Goal: Information Seeking & Learning: Learn about a topic

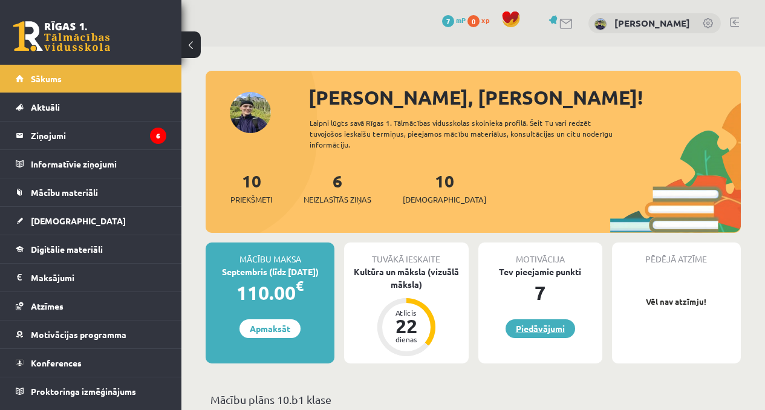
click at [543, 332] on link "Piedāvājumi" at bounding box center [541, 328] width 70 height 19
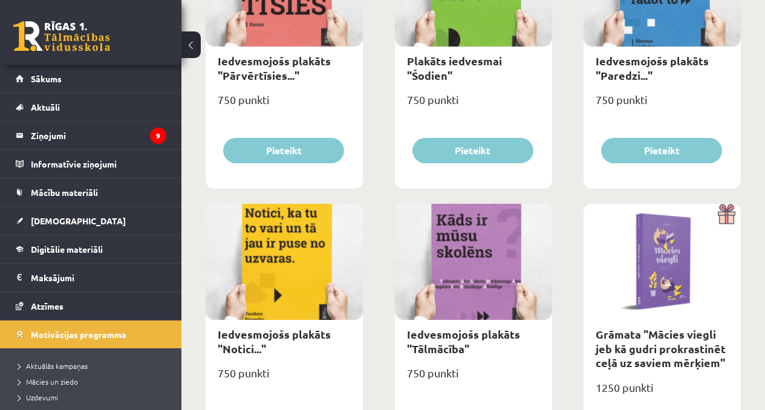
scroll to position [1995, 0]
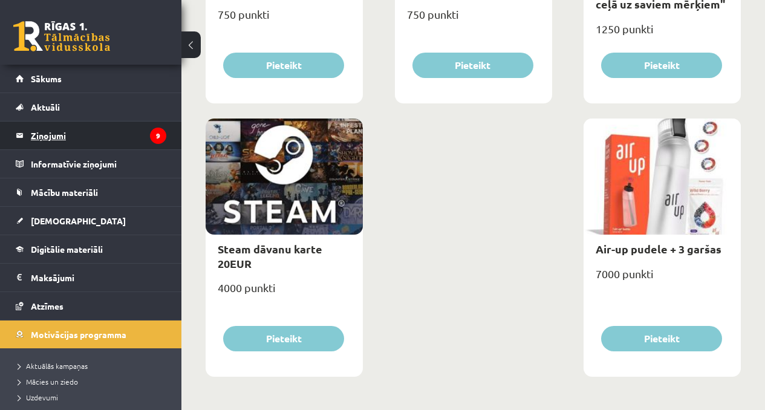
click at [26, 134] on link "Ziņojumi 9" at bounding box center [91, 136] width 151 height 28
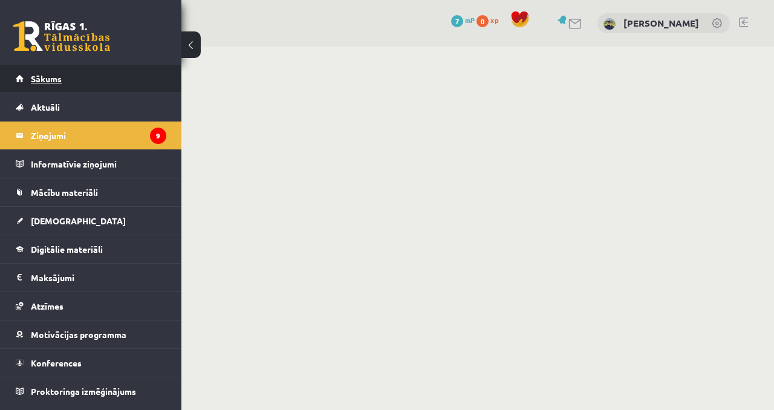
click at [60, 73] on link "Sākums" at bounding box center [91, 79] width 151 height 28
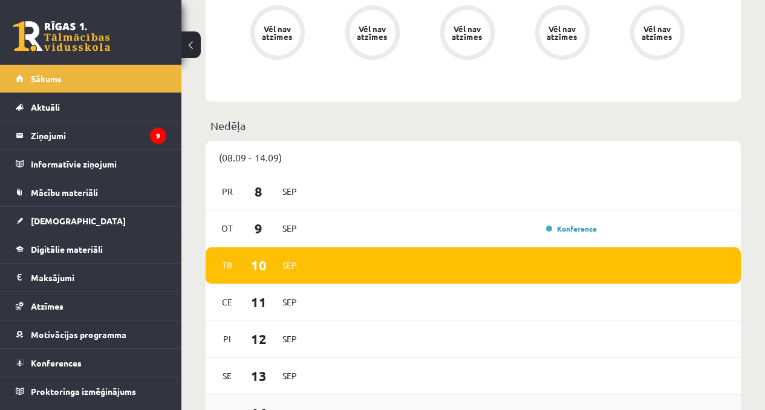
scroll to position [641, 0]
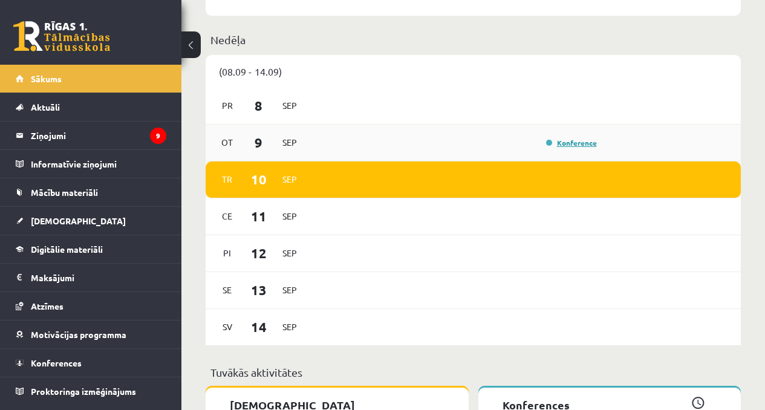
click at [588, 145] on link "Konference" at bounding box center [571, 143] width 51 height 10
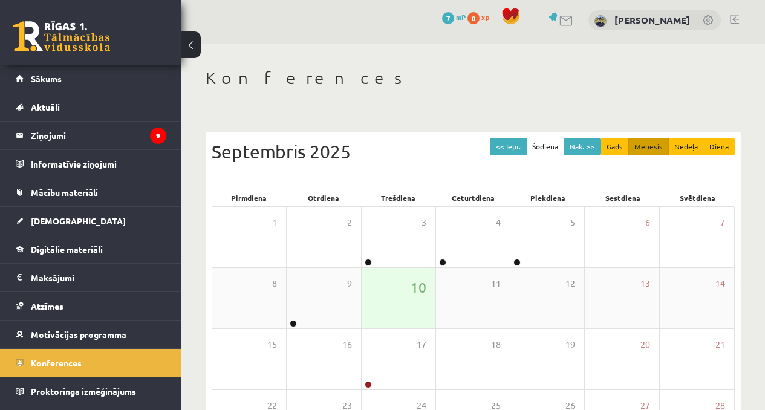
scroll to position [11, 0]
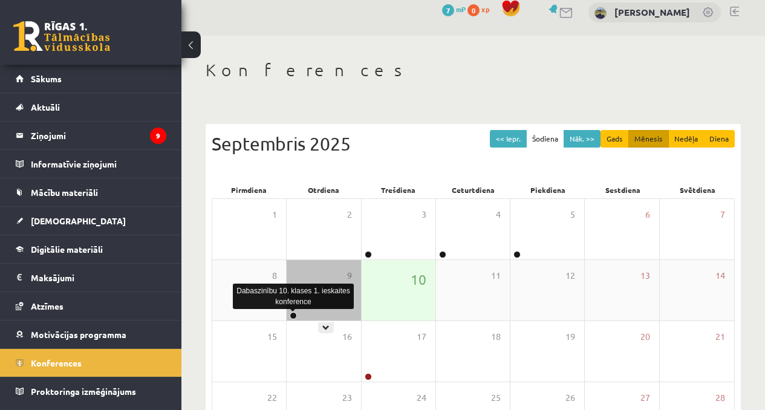
click at [293, 313] on link at bounding box center [293, 315] width 7 height 7
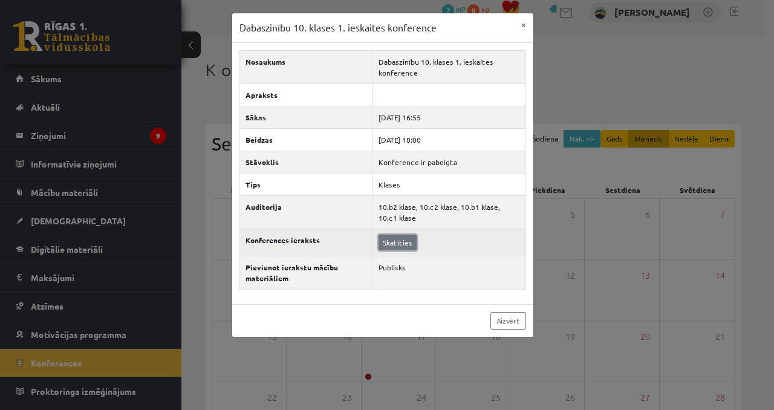
click at [411, 247] on link "Skatīties" at bounding box center [398, 243] width 38 height 16
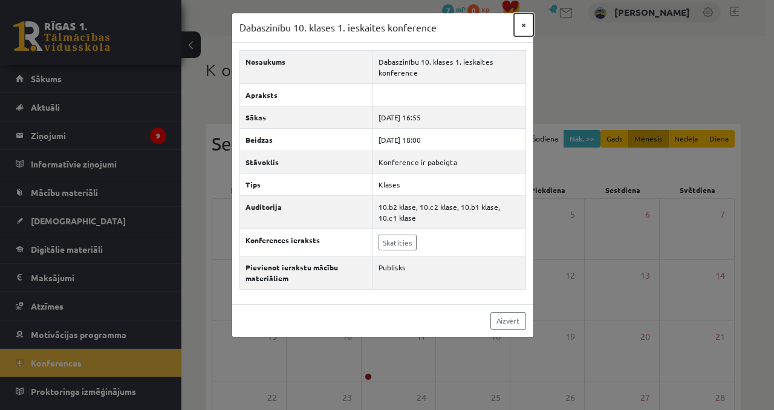
click at [524, 25] on button "×" at bounding box center [523, 24] width 19 height 23
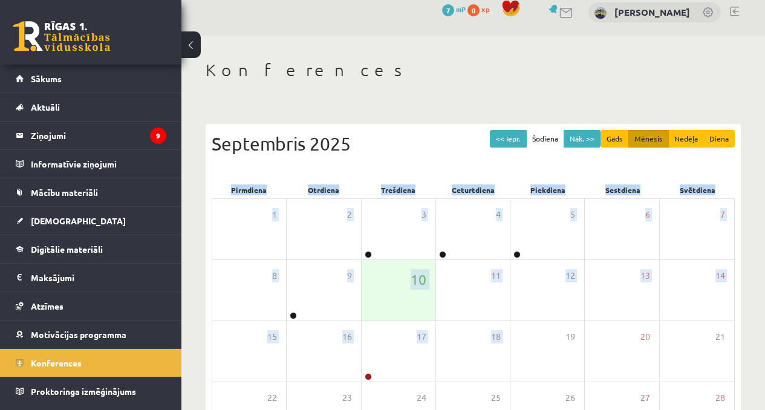
drag, startPoint x: 519, startPoint y: 330, endPoint x: 550, endPoint y: 172, distance: 161.0
click at [550, 172] on div "<< Iepr. Šodiena Nāk. >> Gads Mēnesis Nedēļa Diena [DATE] Pirmdiena Otrdiena Tr…" at bounding box center [473, 333] width 535 height 419
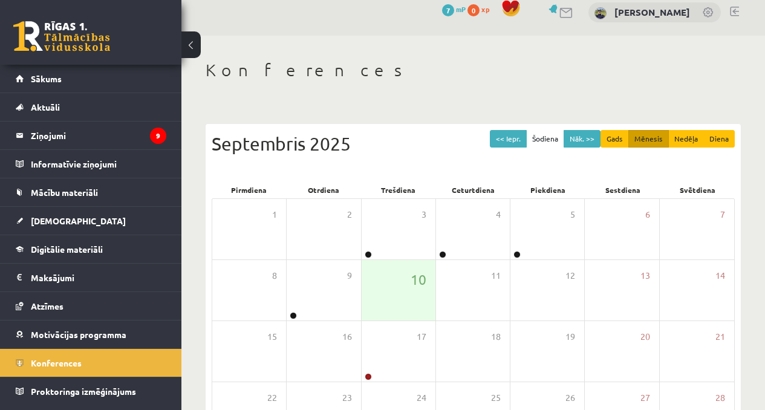
click at [417, 65] on h1 "Konferences" at bounding box center [473, 70] width 535 height 21
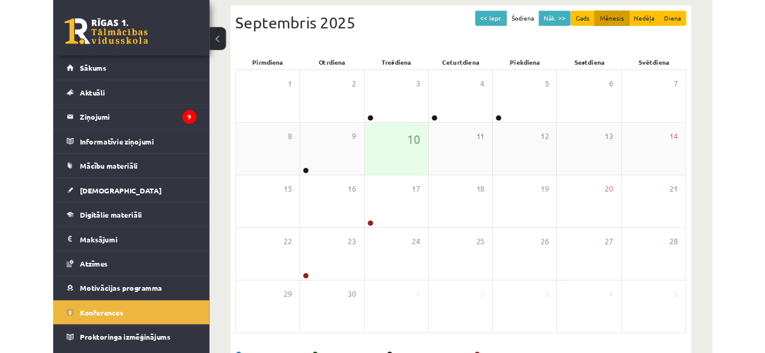
scroll to position [129, 0]
